Goal: Task Accomplishment & Management: Use online tool/utility

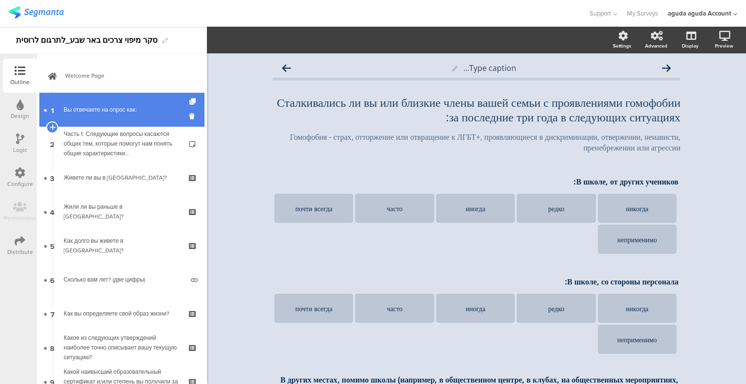
click at [95, 106] on div "Вы отвечаете на опрос как:" at bounding box center [122, 110] width 116 height 10
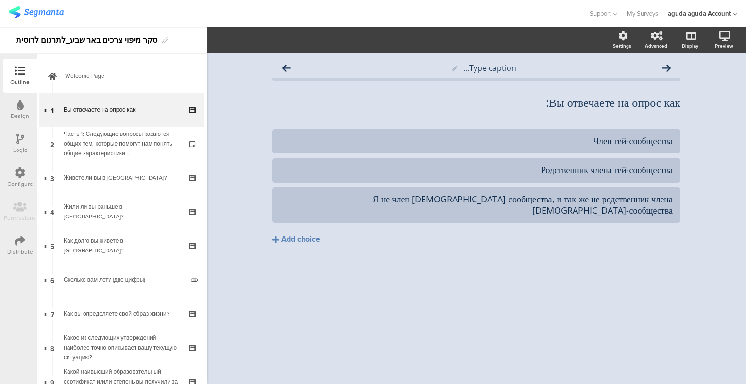
click at [17, 141] on icon at bounding box center [20, 139] width 8 height 11
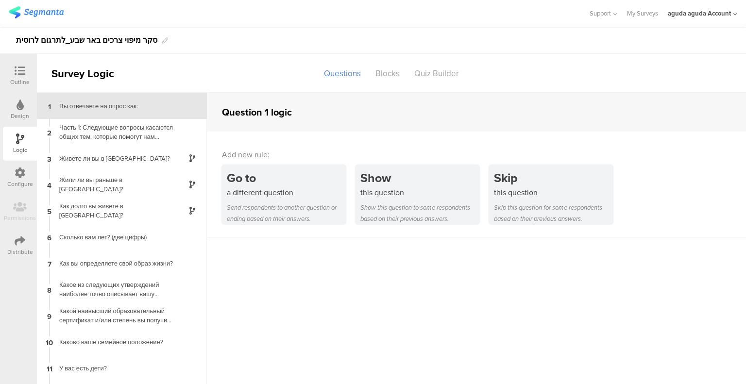
click at [265, 118] on div "Question 1 logic" at bounding box center [257, 112] width 70 height 15
click at [267, 116] on div "Question 1 logic" at bounding box center [257, 112] width 70 height 15
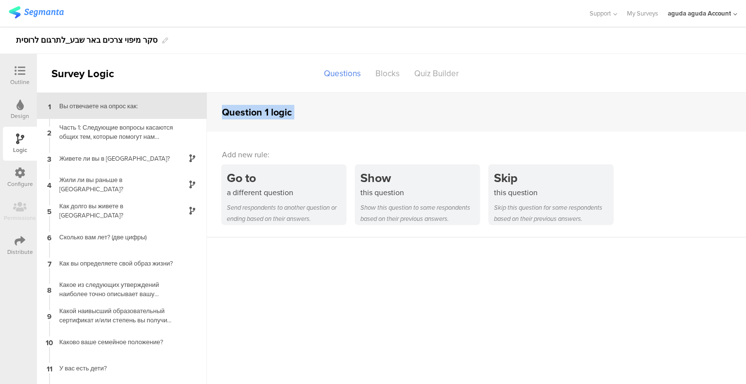
click at [267, 116] on div "Question 1 logic" at bounding box center [257, 112] width 70 height 15
click at [264, 112] on div "Question 1 logic" at bounding box center [257, 112] width 70 height 15
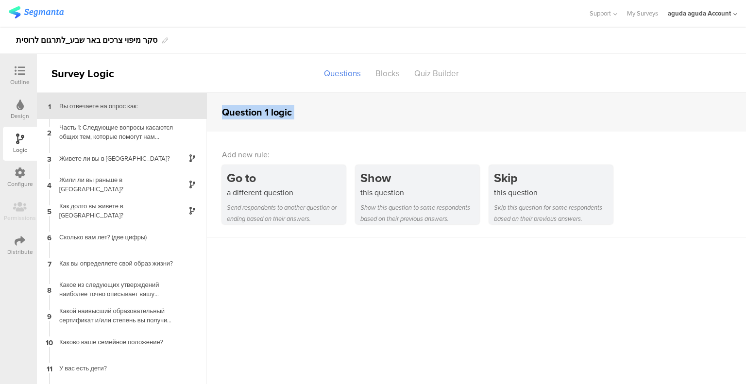
click at [286, 112] on div "Question 1 logic" at bounding box center [257, 112] width 70 height 15
click at [278, 112] on div "Question 1 logic" at bounding box center [257, 112] width 70 height 15
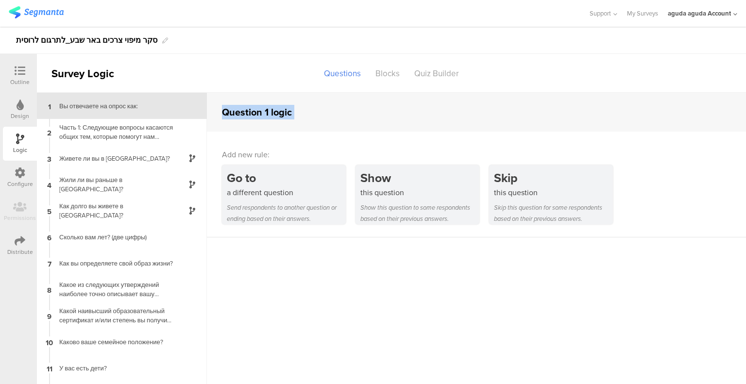
click at [278, 112] on div "Question 1 logic" at bounding box center [257, 112] width 70 height 15
click at [266, 110] on div "Question 1 logic" at bounding box center [257, 112] width 70 height 15
click at [248, 110] on div "Question 1 logic" at bounding box center [257, 112] width 70 height 15
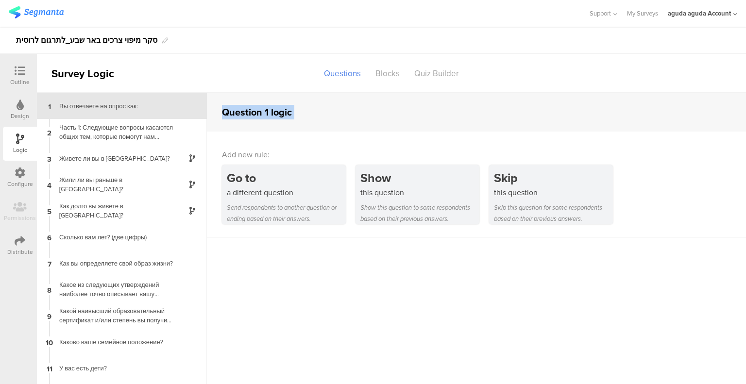
click at [248, 110] on div "Question 1 logic" at bounding box center [257, 112] width 70 height 15
click at [286, 118] on div "Question 1 logic" at bounding box center [257, 112] width 70 height 15
click at [629, 360] on sg-question-logic-editor "Question 1 logic Add new rule: Go to a different question Send respondents to a…" at bounding box center [476, 258] width 539 height 330
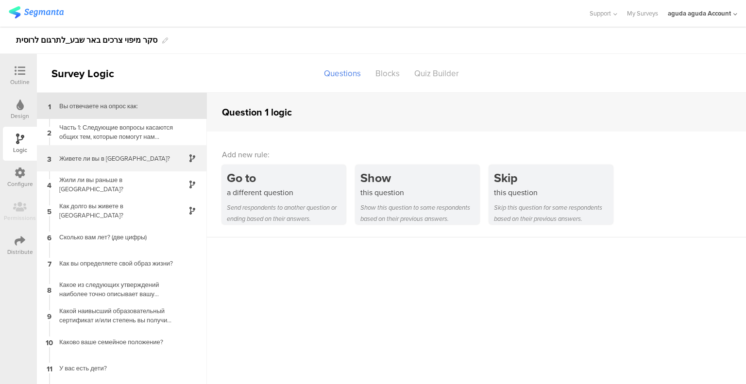
click at [136, 160] on div "Живете ли вы в Беэр-Шеве?" at bounding box center [113, 158] width 121 height 9
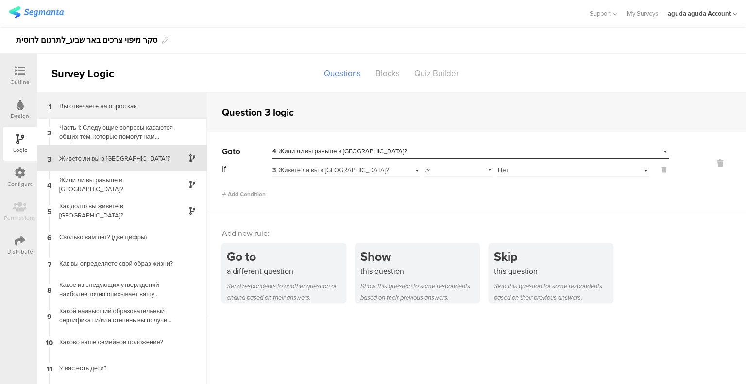
click at [122, 104] on div "Вы отвечаете на опрос как:" at bounding box center [113, 105] width 121 height 9
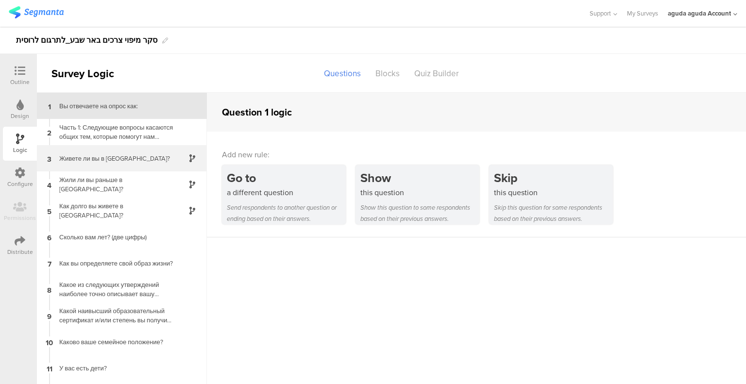
drag, startPoint x: 130, startPoint y: 167, endPoint x: 102, endPoint y: 162, distance: 28.1
click at [102, 162] on div "Живете ли вы в Беэр-Шеве?" at bounding box center [113, 158] width 121 height 9
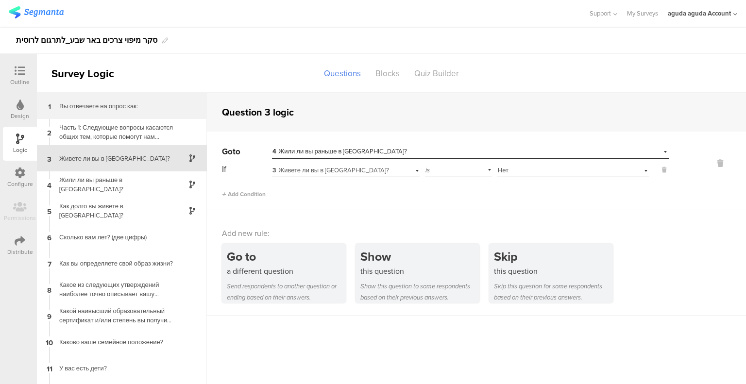
click at [141, 108] on div "Вы отвечаете на опрос как:" at bounding box center [113, 105] width 121 height 9
